Goal: Task Accomplishment & Management: Manage account settings

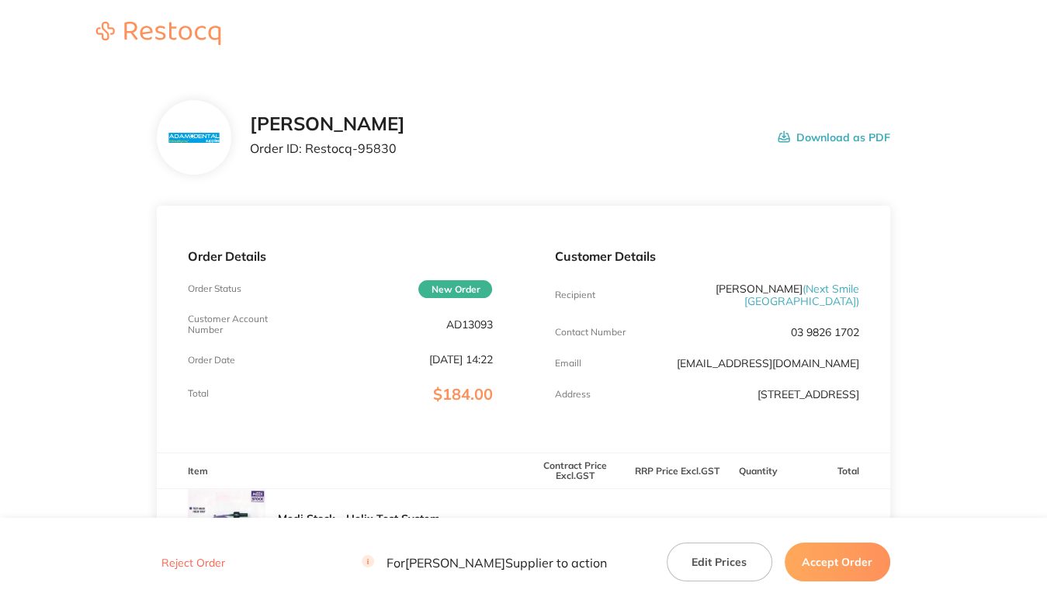
click at [469, 326] on p "AD13093" at bounding box center [469, 324] width 47 height 12
copy p "AD13093"
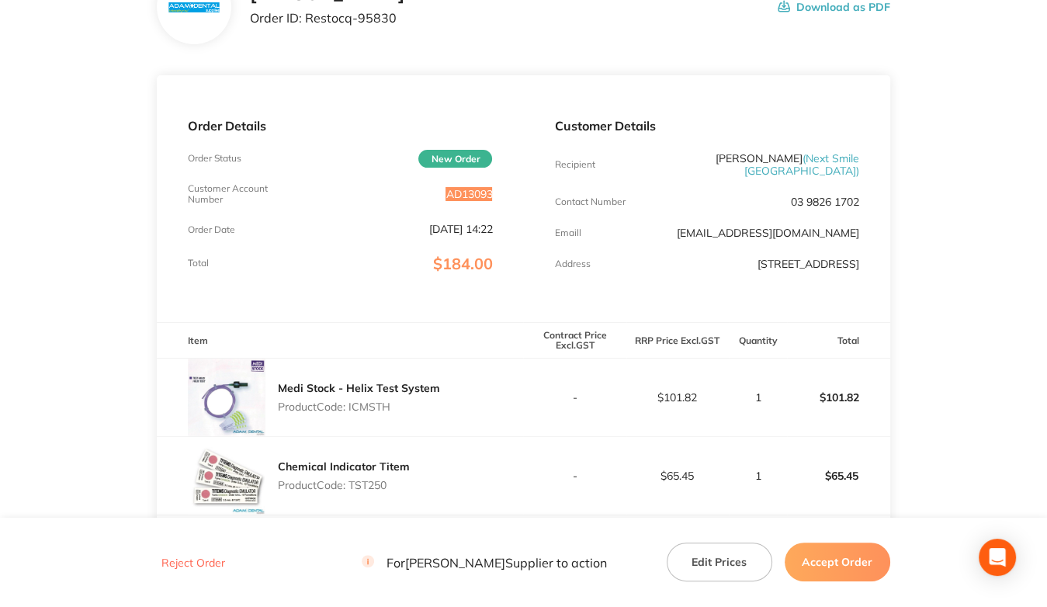
scroll to position [311, 0]
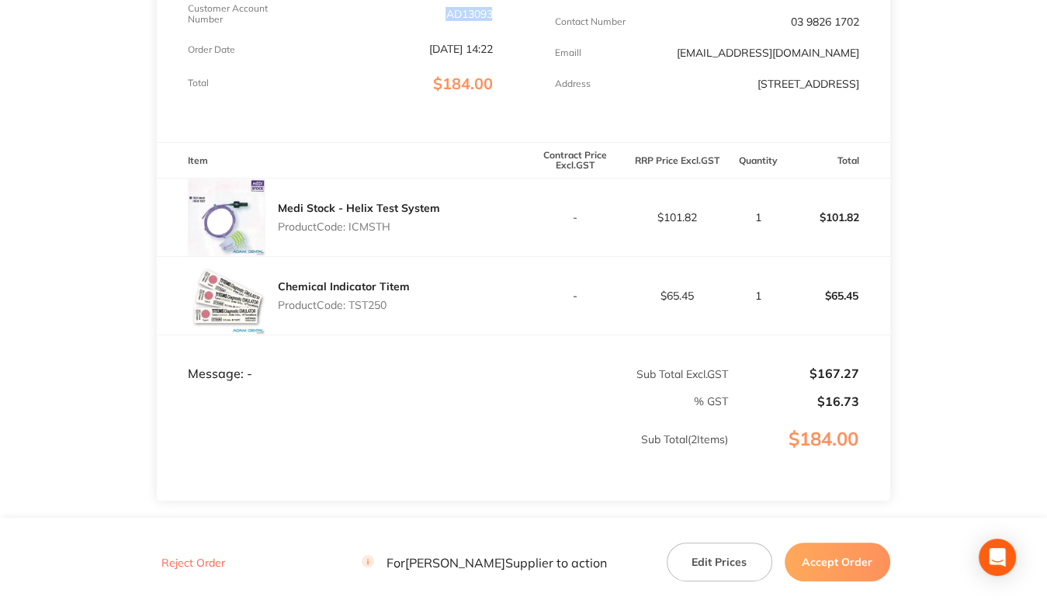
click at [366, 226] on p "Product Code: ICMSTH" at bounding box center [359, 226] width 162 height 12
copy p "ICMSTH"
click at [369, 303] on p "Product Code: TST250" at bounding box center [344, 305] width 132 height 12
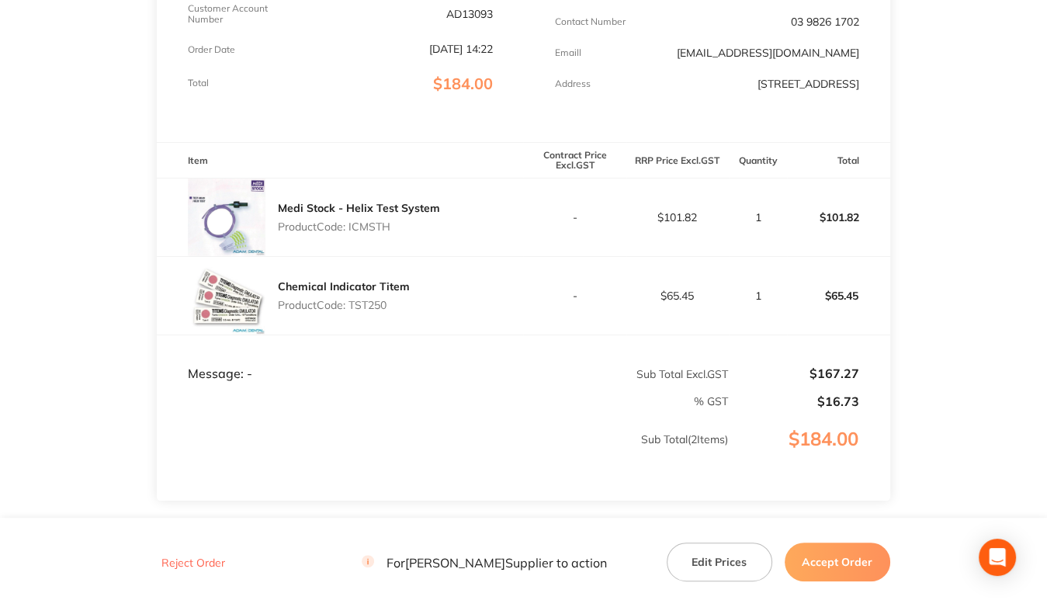
copy p "TST250"
click at [464, 11] on p "AD13093" at bounding box center [469, 14] width 47 height 12
copy p "AD13093"
click at [373, 305] on p "Product Code: TST250" at bounding box center [344, 305] width 132 height 12
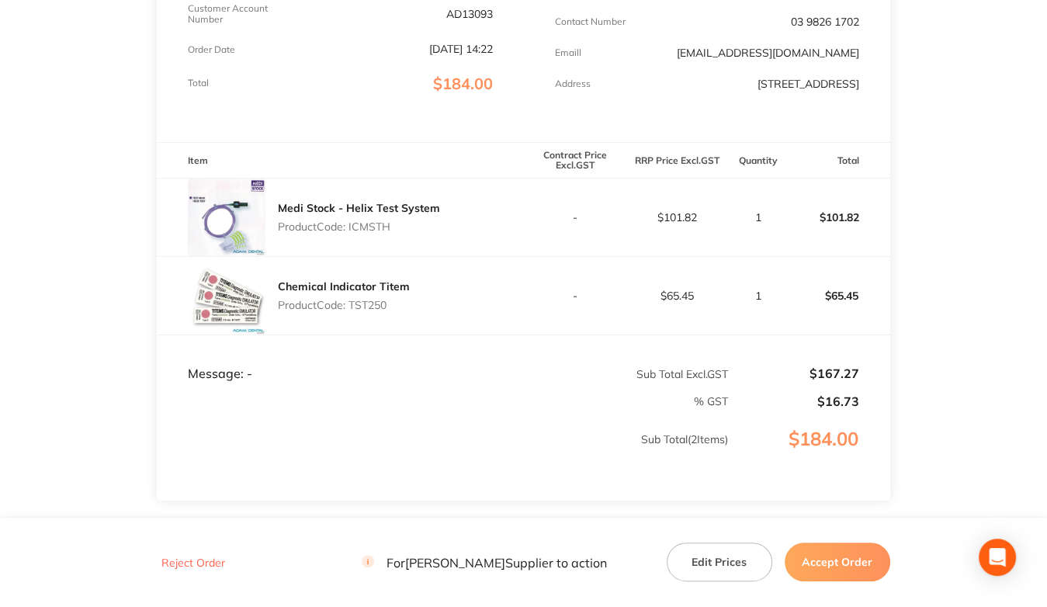
click at [373, 305] on p "Product Code: TST250" at bounding box center [344, 305] width 132 height 12
copy p "TST250"
click at [376, 232] on p "Product Code: ICMSTH" at bounding box center [359, 226] width 162 height 12
click at [373, 226] on p "Product Code: ICMSTH" at bounding box center [359, 226] width 162 height 12
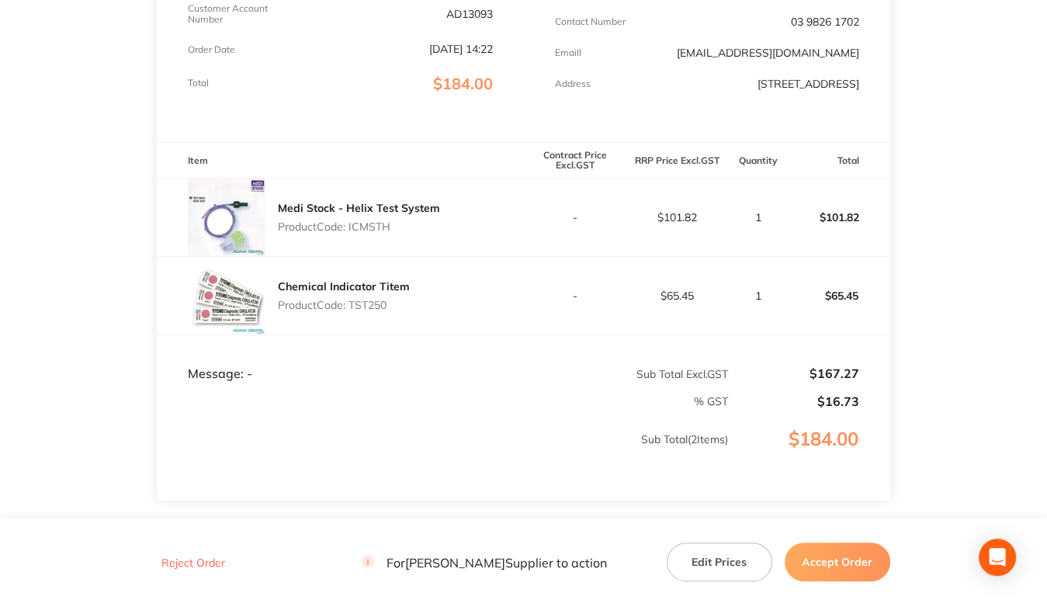
copy p "ICMSTH"
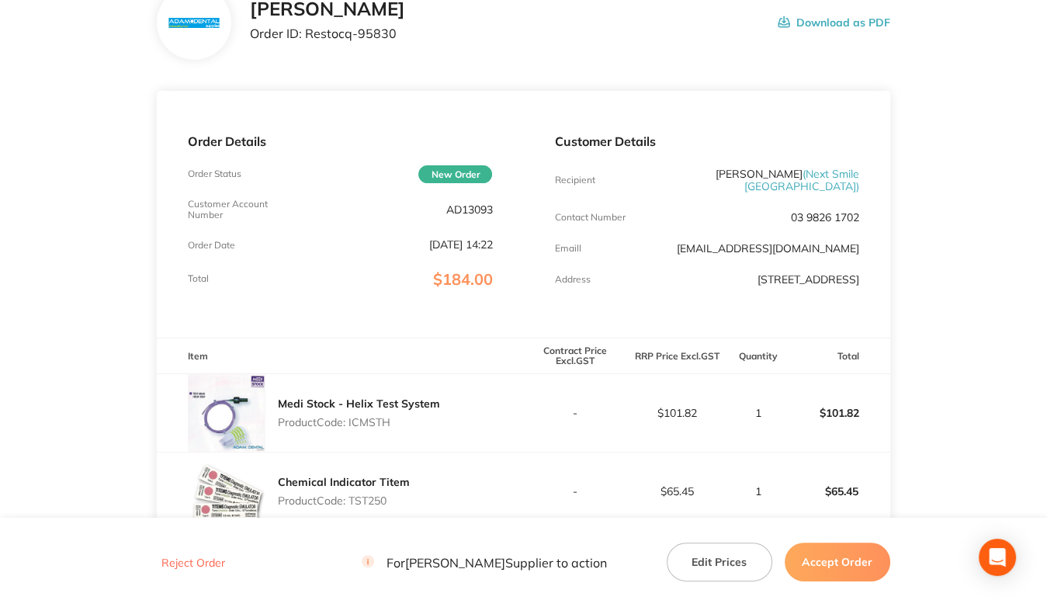
scroll to position [78, 0]
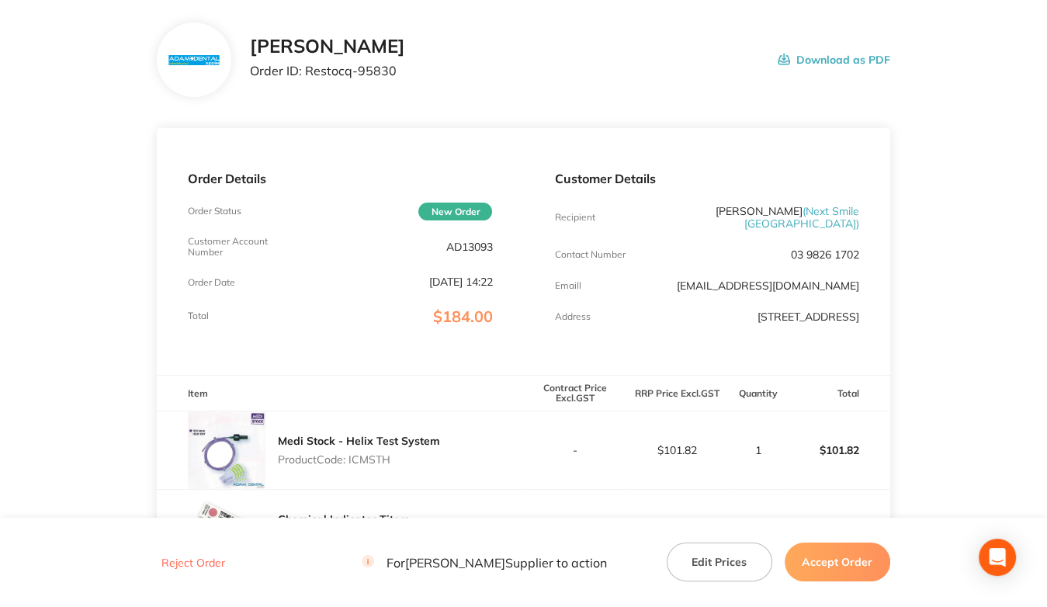
click at [471, 245] on p "AD13093" at bounding box center [469, 247] width 47 height 12
click at [472, 245] on p "AD13093" at bounding box center [469, 247] width 47 height 12
copy p "AD13093"
drag, startPoint x: 307, startPoint y: 69, endPoint x: 421, endPoint y: 76, distance: 113.6
click at [420, 76] on div "[PERSON_NAME] Order ID: Restocq- 95830 Download as PDF" at bounding box center [570, 60] width 640 height 48
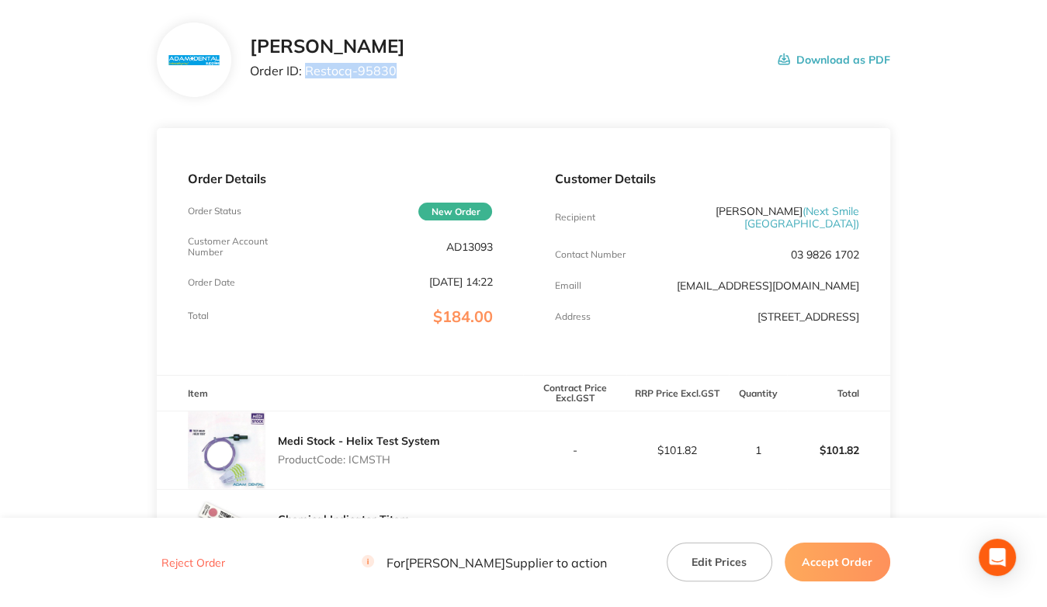
copy p "Restocq- 95830"
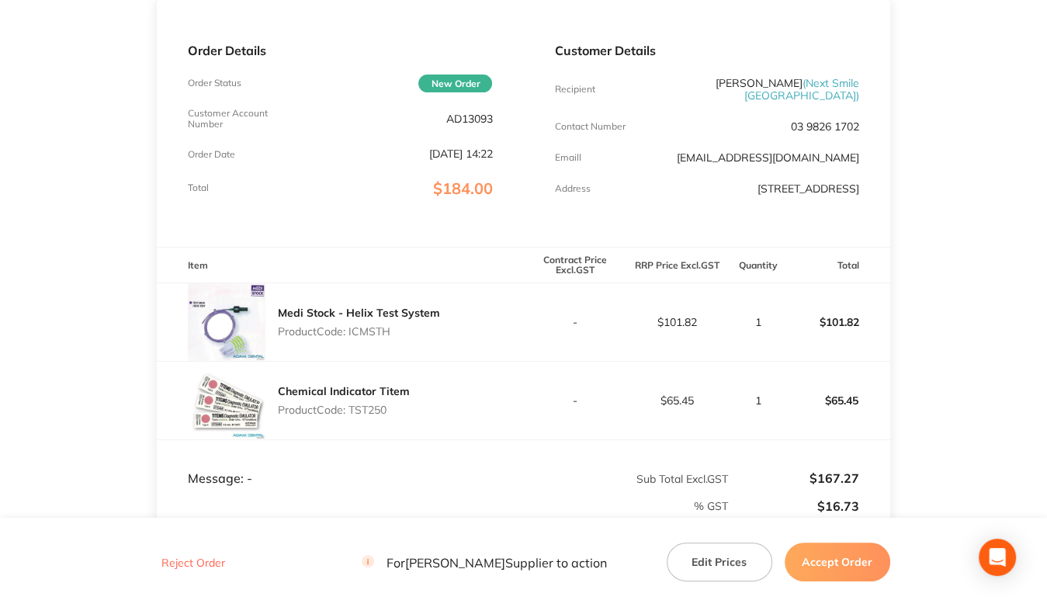
scroll to position [233, 0]
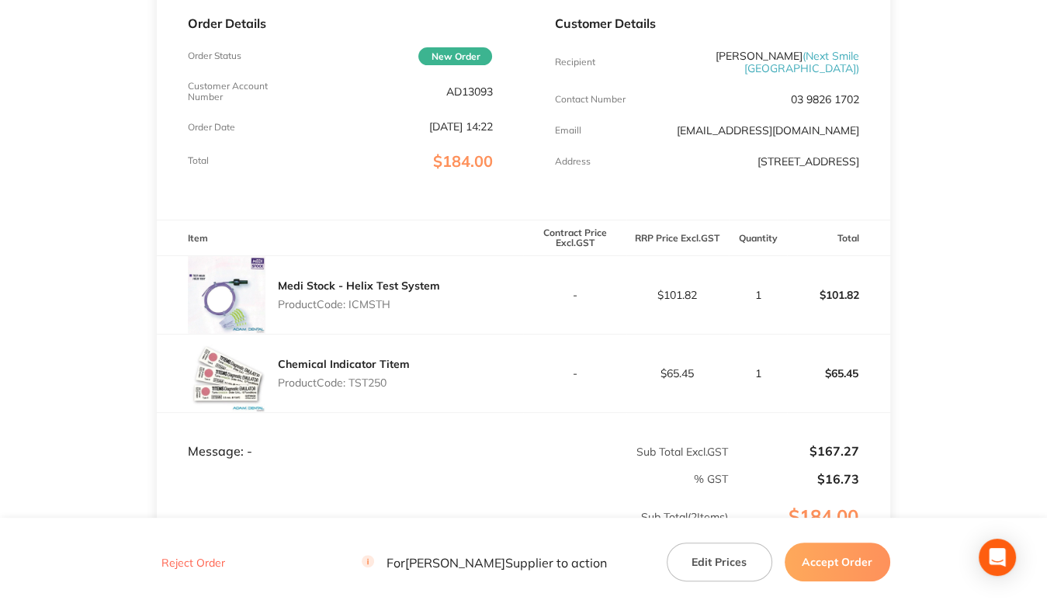
click at [365, 303] on p "Product Code: ICMSTH" at bounding box center [359, 304] width 162 height 12
copy p "ICMSTH"
click at [373, 380] on p "Product Code: TST250" at bounding box center [344, 383] width 132 height 12
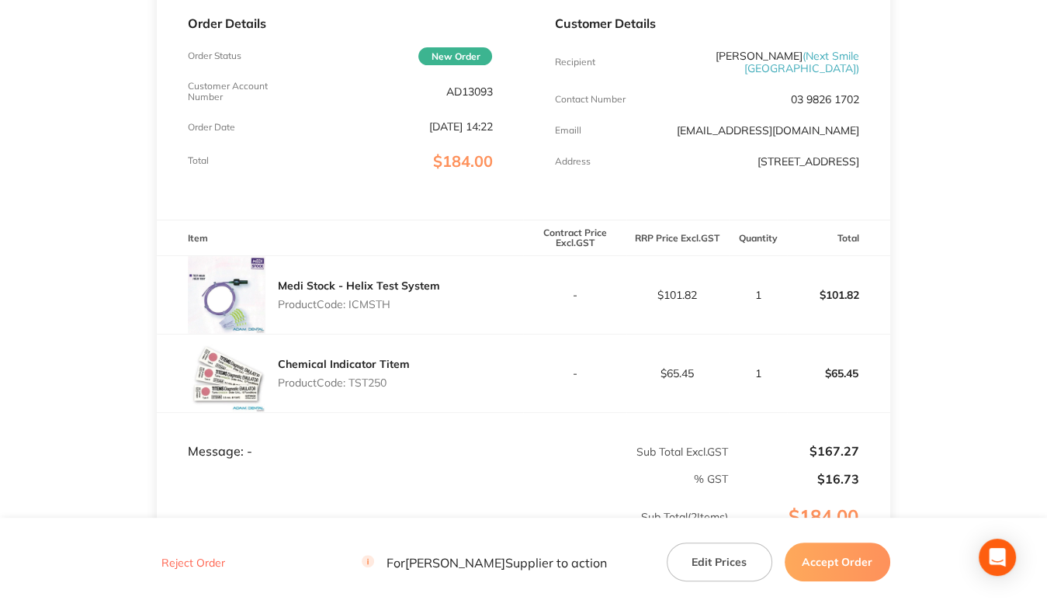
copy p "TST250"
click at [852, 558] on button "Accept Order" at bounding box center [838, 562] width 106 height 39
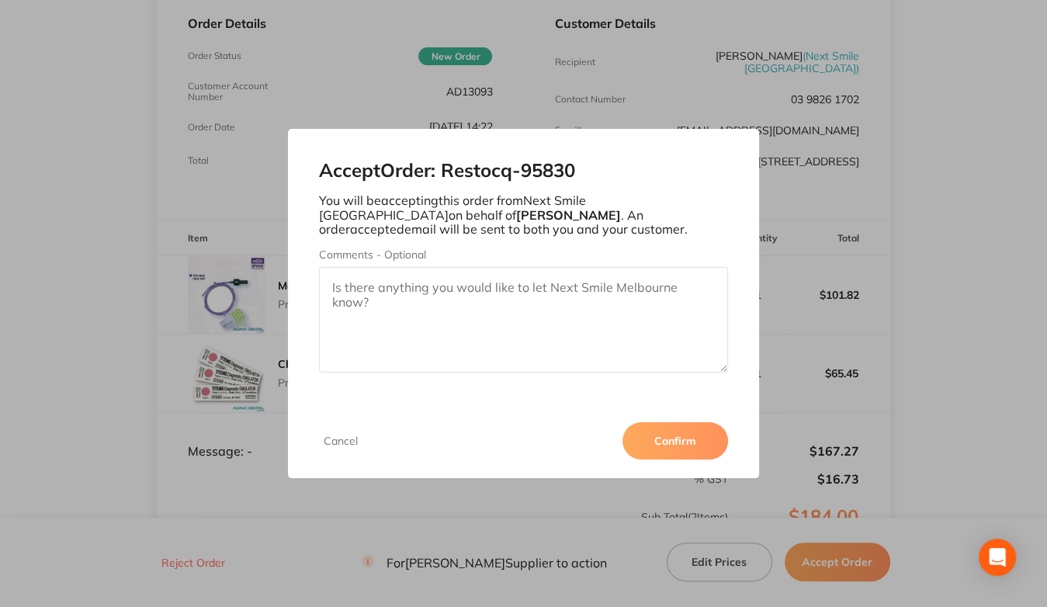
click at [674, 437] on button "Confirm" at bounding box center [676, 440] width 106 height 37
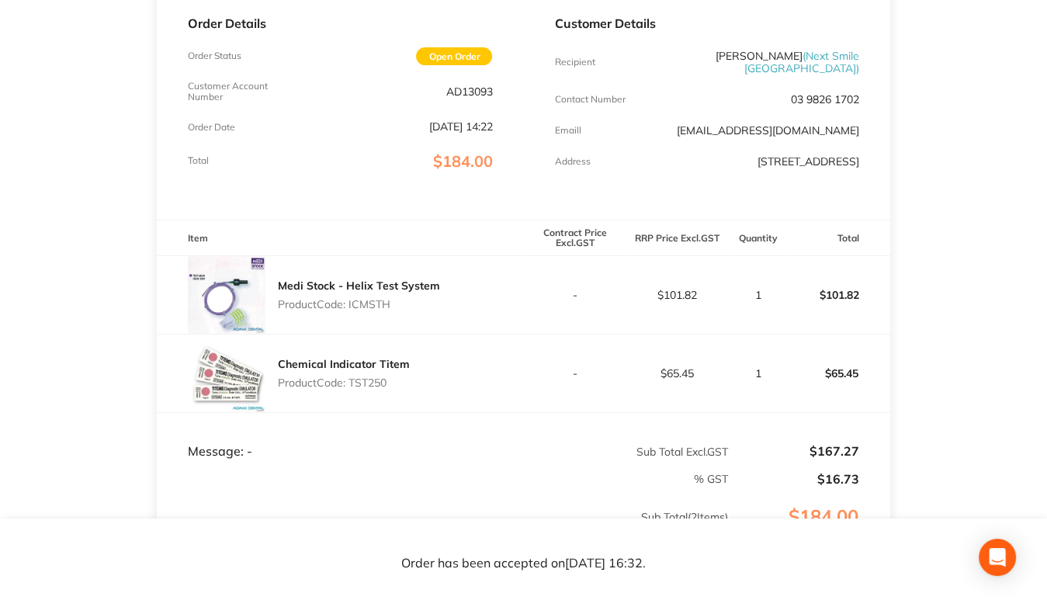
scroll to position [0, 0]
